Goal: Task Accomplishment & Management: Manage account settings

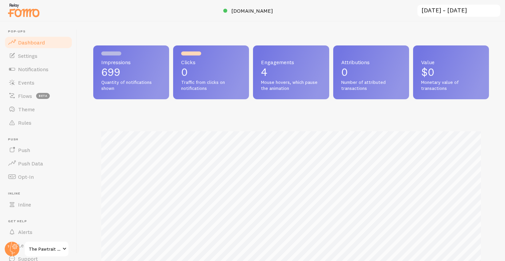
scroll to position [175, 396]
click at [33, 80] on span "Events" at bounding box center [26, 82] width 16 height 7
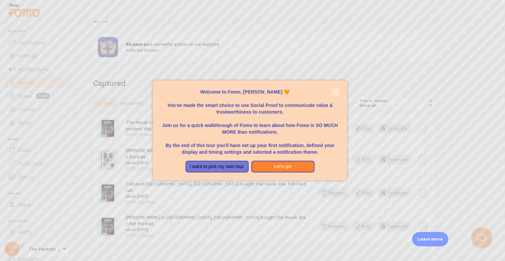
click at [337, 94] on button "close," at bounding box center [335, 92] width 7 height 7
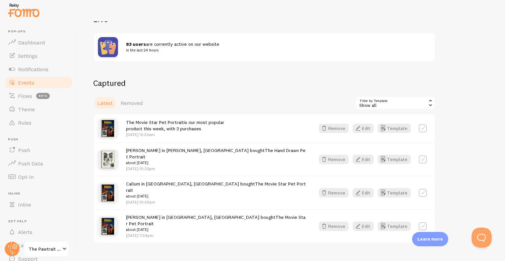
click at [423, 127] on label at bounding box center [423, 128] width 8 height 8
checkbox input "true"
click at [402, 102] on button "Remove Selected" at bounding box center [410, 102] width 50 height 9
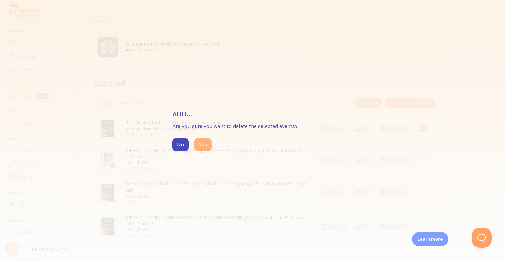
click at [204, 143] on button "Yes" at bounding box center [202, 144] width 17 height 13
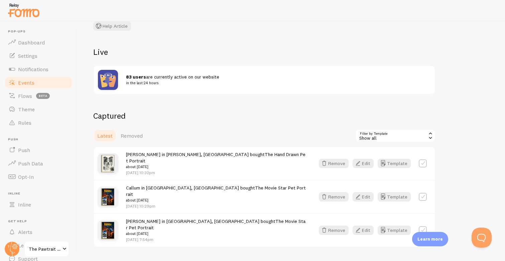
scroll to position [97, 0]
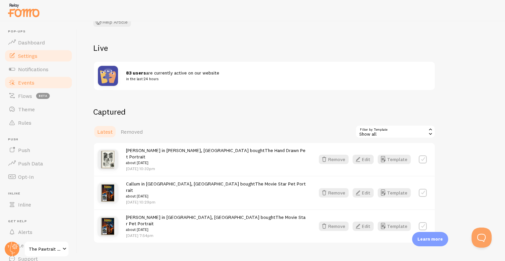
click at [37, 53] on span "Settings" at bounding box center [27, 55] width 19 height 7
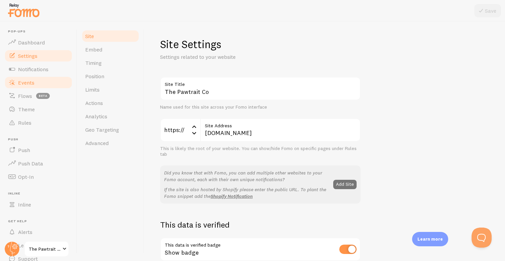
click at [39, 79] on link "Events" at bounding box center [38, 82] width 69 height 13
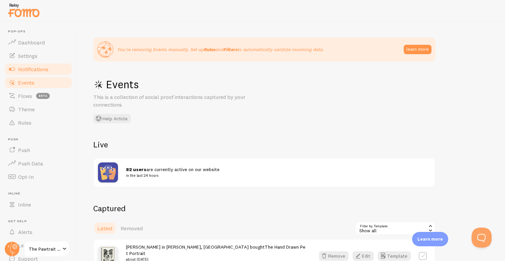
click at [37, 67] on span "Notifications" at bounding box center [33, 69] width 30 height 7
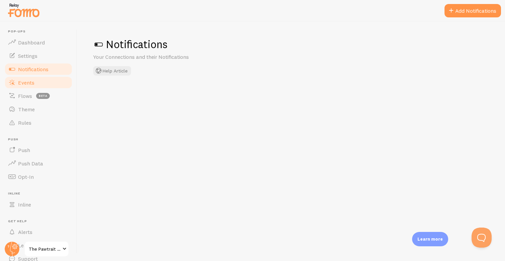
click at [30, 83] on span "Events" at bounding box center [26, 82] width 16 height 7
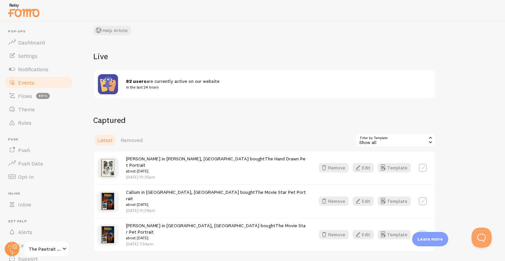
scroll to position [97, 0]
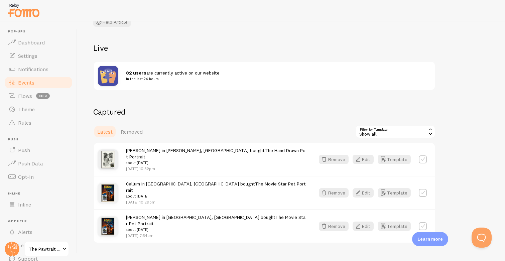
click at [62, 248] on span at bounding box center [64, 249] width 8 height 8
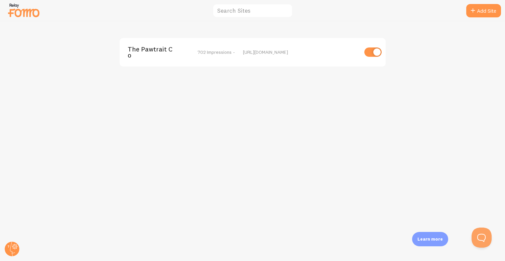
click at [259, 52] on div "[URL][DOMAIN_NAME]" at bounding box center [300, 52] width 115 height 6
click at [151, 47] on span "The Pawtrait Co" at bounding box center [155, 52] width 54 height 12
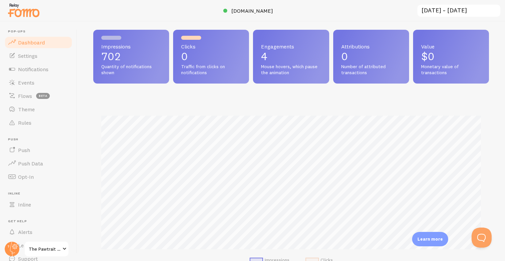
scroll to position [17, 0]
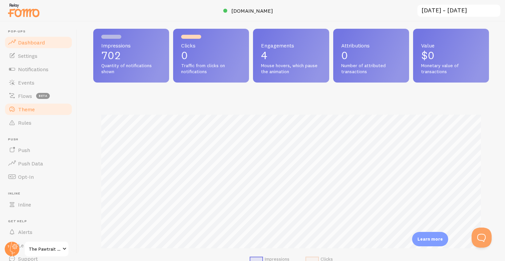
click at [29, 109] on span "Theme" at bounding box center [26, 109] width 17 height 7
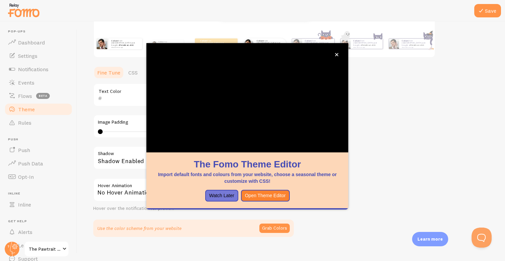
scroll to position [118, 0]
click at [30, 78] on link "Events" at bounding box center [38, 82] width 69 height 13
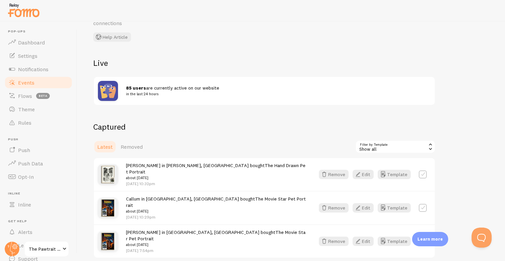
scroll to position [97, 0]
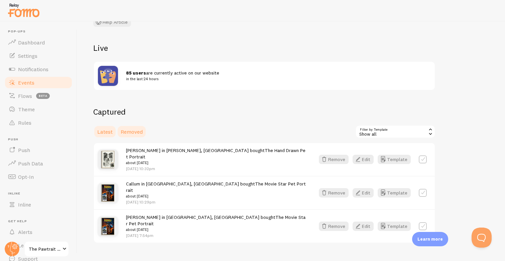
click at [121, 133] on span "Removed" at bounding box center [132, 131] width 22 height 7
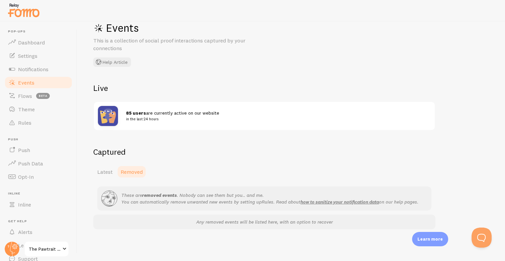
scroll to position [77, 0]
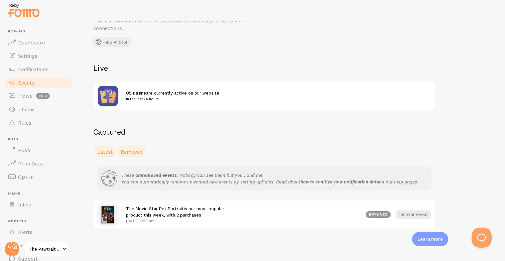
click at [110, 150] on span "Latest" at bounding box center [104, 151] width 15 height 7
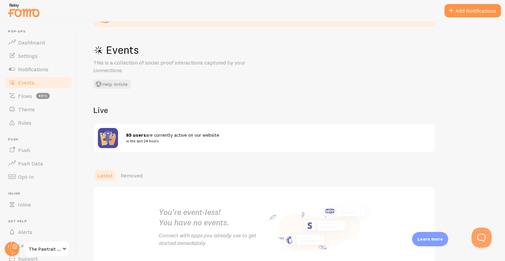
scroll to position [77, 0]
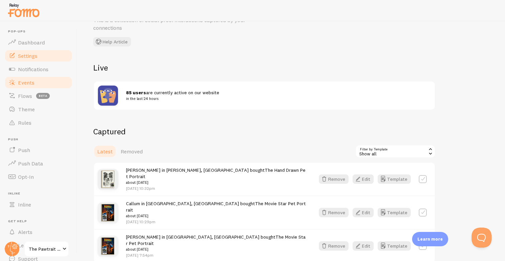
click at [35, 55] on span "Settings" at bounding box center [27, 55] width 19 height 7
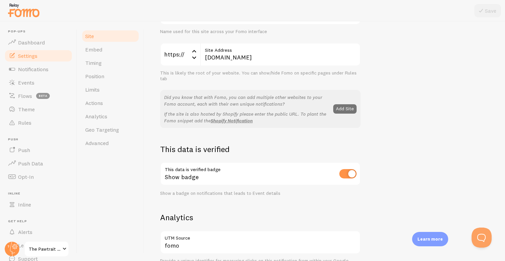
scroll to position [82, 0]
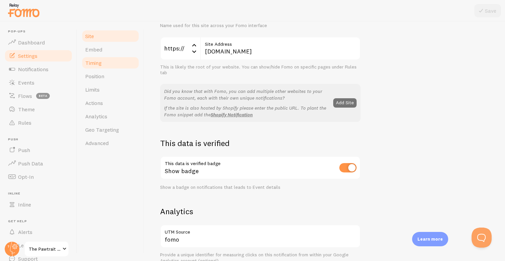
click at [100, 61] on span "Timing" at bounding box center [93, 62] width 16 height 7
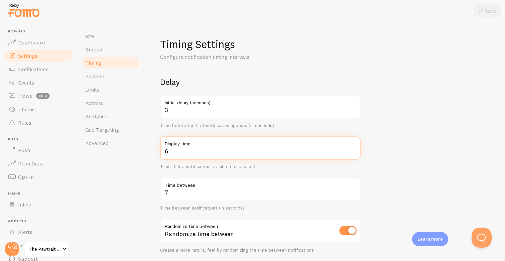
click at [202, 152] on input "6" at bounding box center [260, 147] width 201 height 23
type input "5"
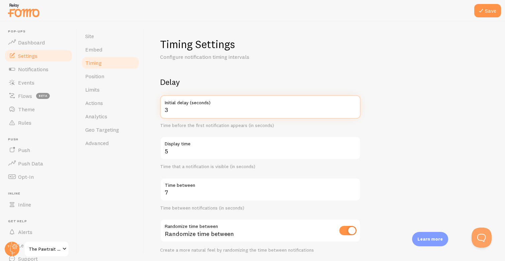
click at [197, 112] on input "3" at bounding box center [260, 106] width 201 height 23
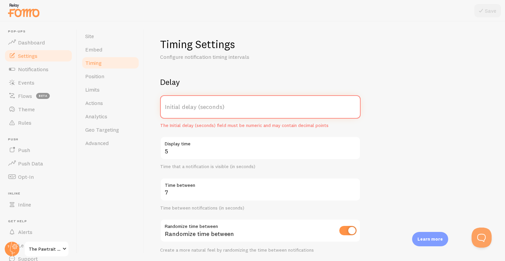
type input "6"
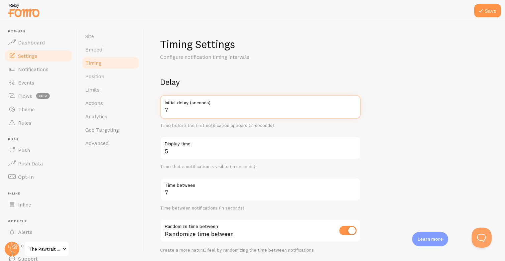
type input "7"
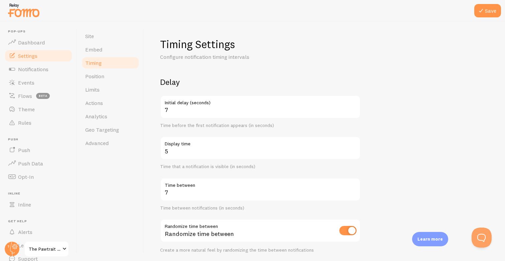
click at [413, 123] on form "Delay 7 Initial delay (seconds) Time before the first notification appears (in …" at bounding box center [324, 220] width 329 height 287
click at [249, 187] on label "Time between" at bounding box center [260, 183] width 201 height 11
click at [249, 187] on input "7" at bounding box center [260, 189] width 201 height 23
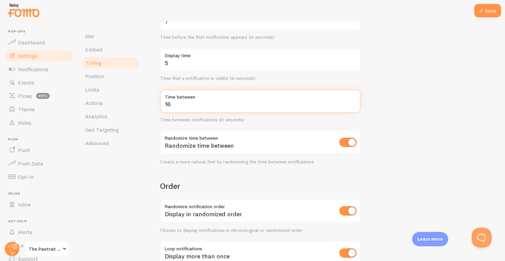
scroll to position [135, 0]
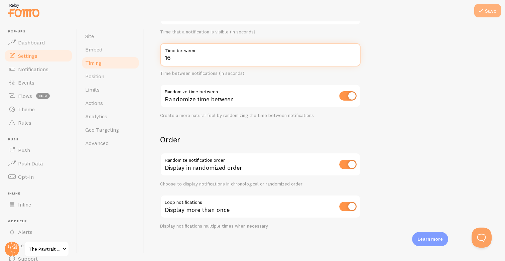
type input "16"
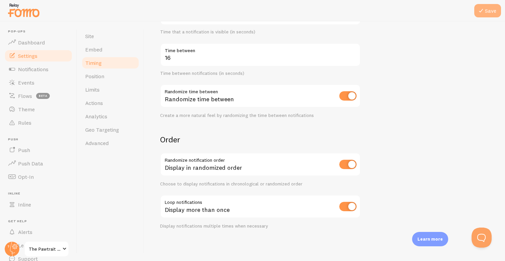
click at [486, 8] on button "Save" at bounding box center [487, 10] width 27 height 13
click at [104, 78] on span "Position" at bounding box center [94, 76] width 19 height 7
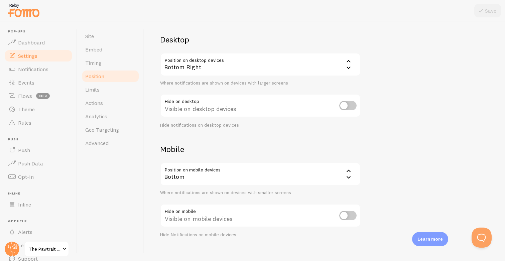
scroll to position [51, 0]
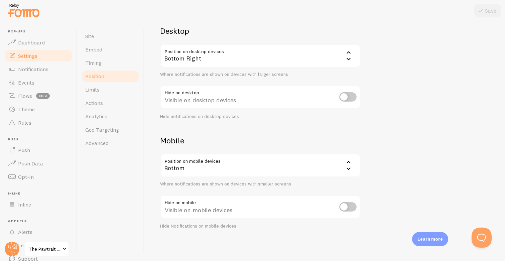
click at [206, 160] on div "Bottom" at bounding box center [260, 165] width 201 height 23
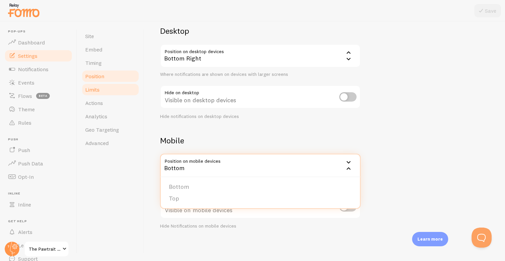
click at [100, 92] on span "Limits" at bounding box center [92, 89] width 14 height 7
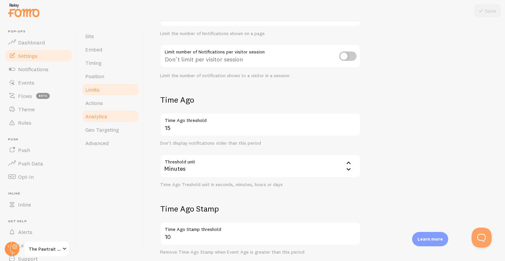
scroll to position [96, 0]
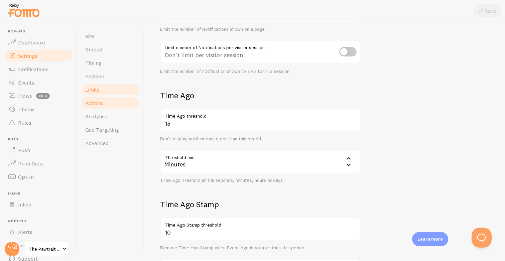
click at [112, 104] on link "Actions" at bounding box center [110, 102] width 58 height 13
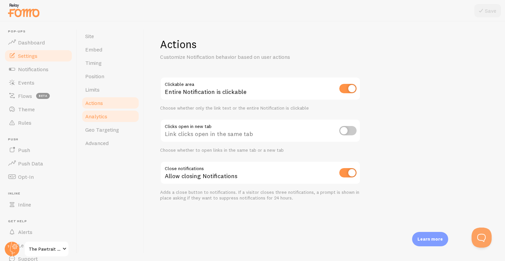
click at [115, 117] on link "Analytics" at bounding box center [110, 116] width 58 height 13
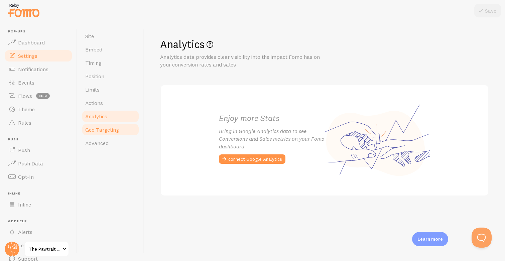
click at [111, 126] on span "Geo Targeting" at bounding box center [102, 129] width 34 height 7
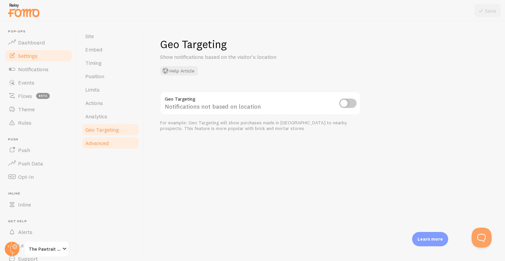
click at [111, 140] on link "Advanced" at bounding box center [110, 142] width 58 height 13
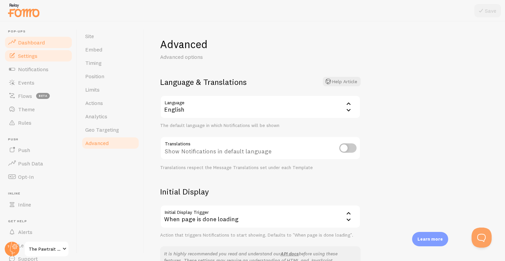
click at [27, 43] on span "Dashboard" at bounding box center [31, 42] width 27 height 7
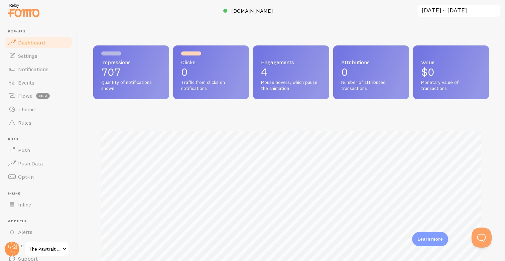
scroll to position [175, 396]
